Goal: Contribute content: Add original content to the website for others to see

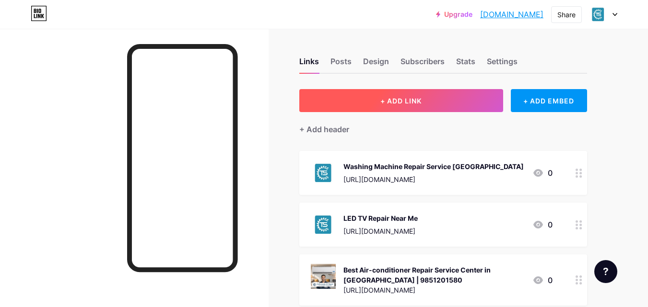
click at [359, 102] on button "+ ADD LINK" at bounding box center [401, 100] width 204 height 23
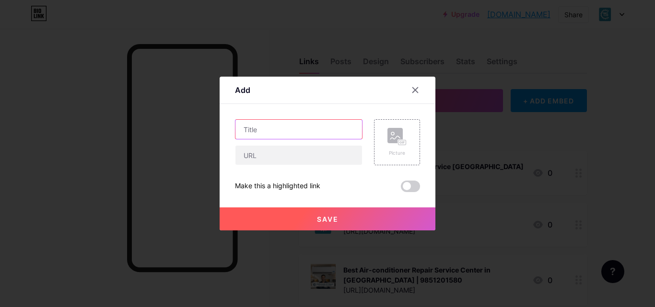
click at [278, 133] on input "text" at bounding box center [298, 129] width 127 height 19
paste input "Whirlpool Washing Machine Repair in [GEOGRAPHIC_DATA] – Expert Service You Can …"
type input "Whirlpool Washing Machine Repair in [GEOGRAPHIC_DATA] – Expert Service You Can …"
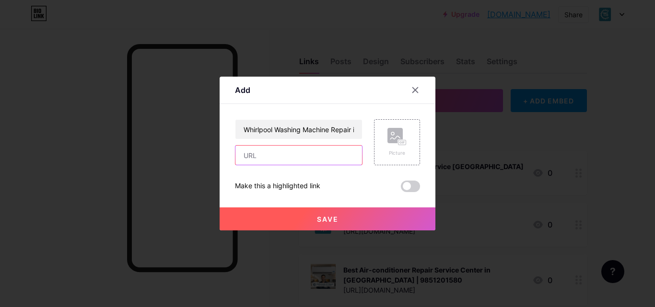
click at [251, 162] on input "text" at bounding box center [298, 155] width 127 height 19
paste input "[URL][DOMAIN_NAME]"
type input "[URL][DOMAIN_NAME]"
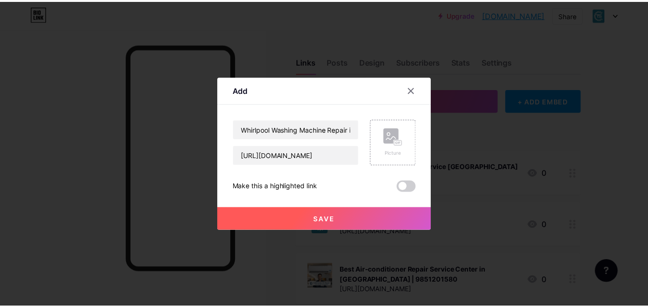
scroll to position [0, 0]
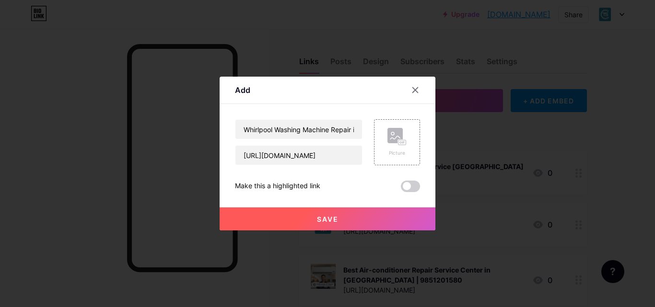
click at [307, 221] on button "Save" at bounding box center [328, 219] width 216 height 23
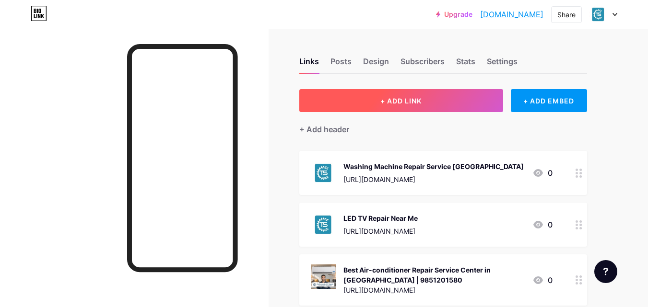
click at [380, 93] on button "+ ADD LINK" at bounding box center [401, 100] width 204 height 23
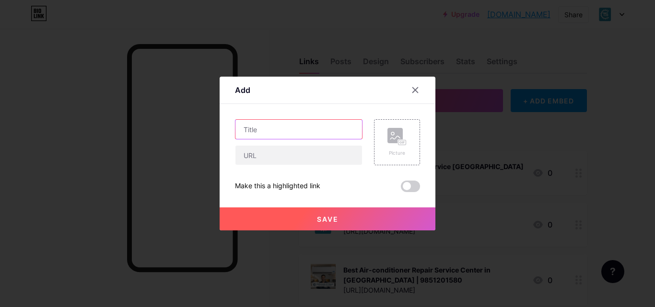
click at [282, 133] on input "text" at bounding box center [298, 129] width 127 height 19
click at [415, 85] on div at bounding box center [414, 89] width 17 height 17
